Goal: Task Accomplishment & Management: Complete application form

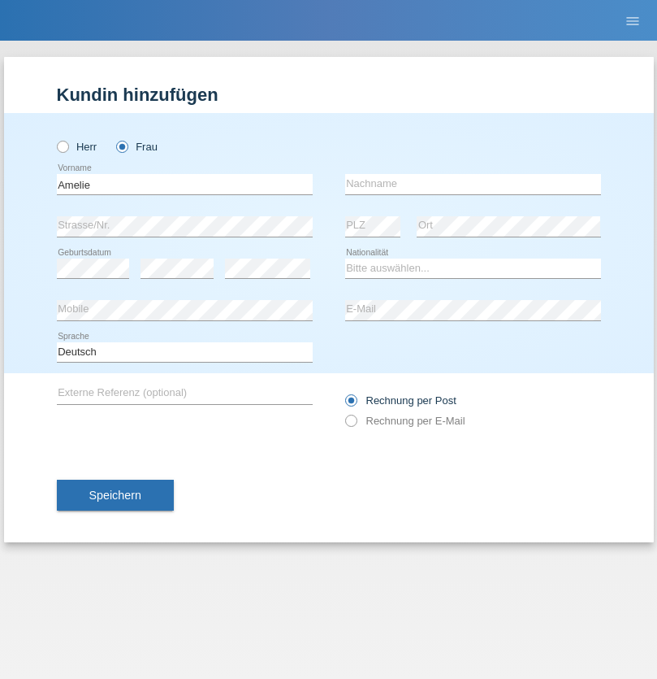
type input "Amelie"
click at [473, 184] on input "text" at bounding box center [473, 184] width 256 height 20
type input "Berner"
select select "CH"
radio input "true"
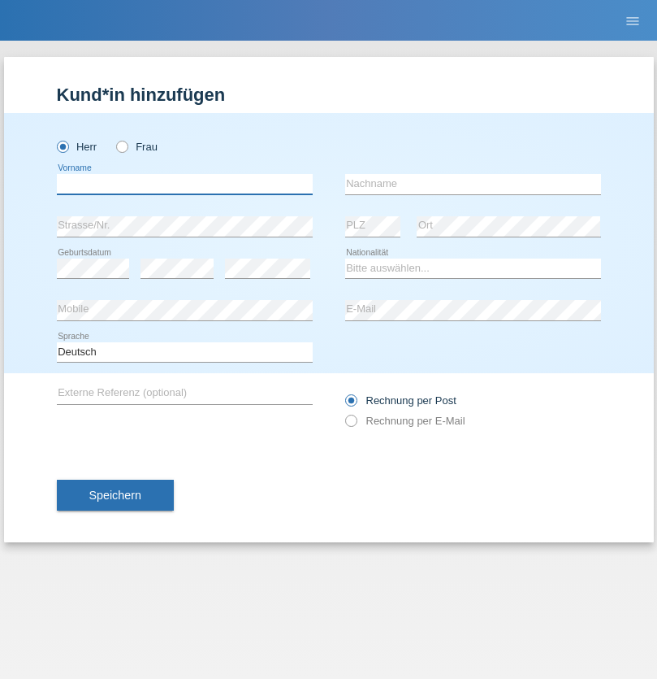
click at [184, 184] on input "text" at bounding box center [185, 184] width 256 height 20
type input "Giovanni"
click at [473, 184] on input "text" at bounding box center [473, 184] width 256 height 20
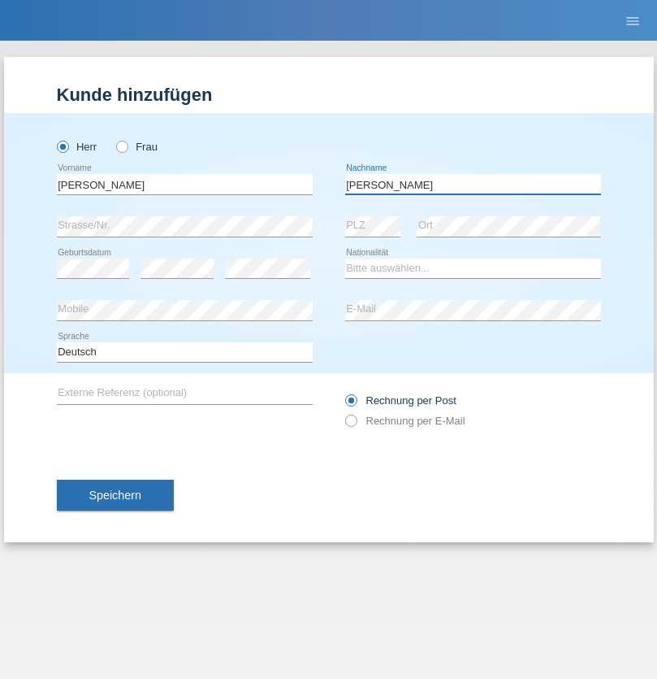
type input "Fortunato"
select select "CH"
